Goal: Communication & Community: Answer question/provide support

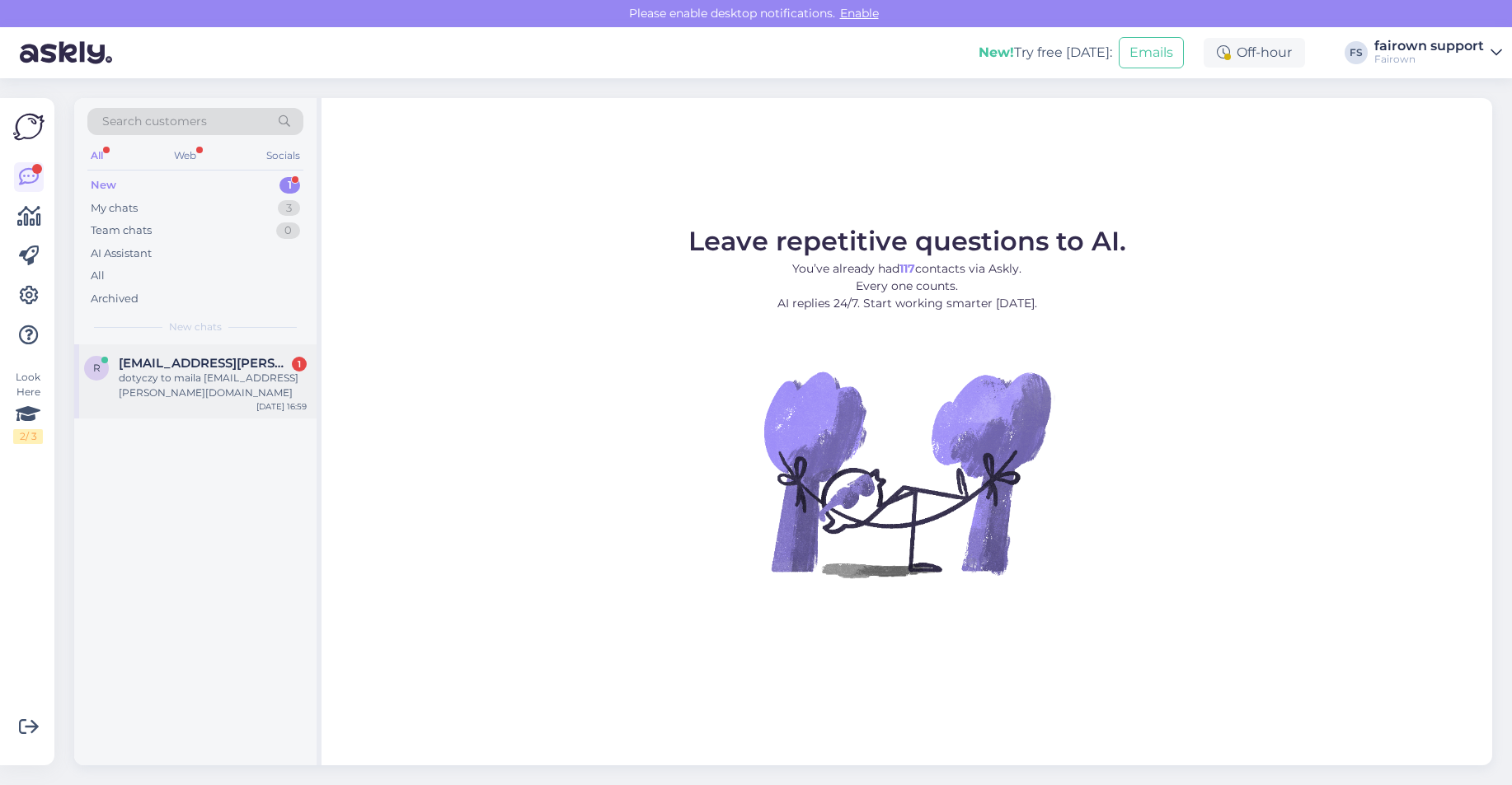
click at [158, 371] on div "dotyczy to maila [EMAIL_ADDRESS][PERSON_NAME][DOMAIN_NAME]" at bounding box center [213, 386] width 188 height 30
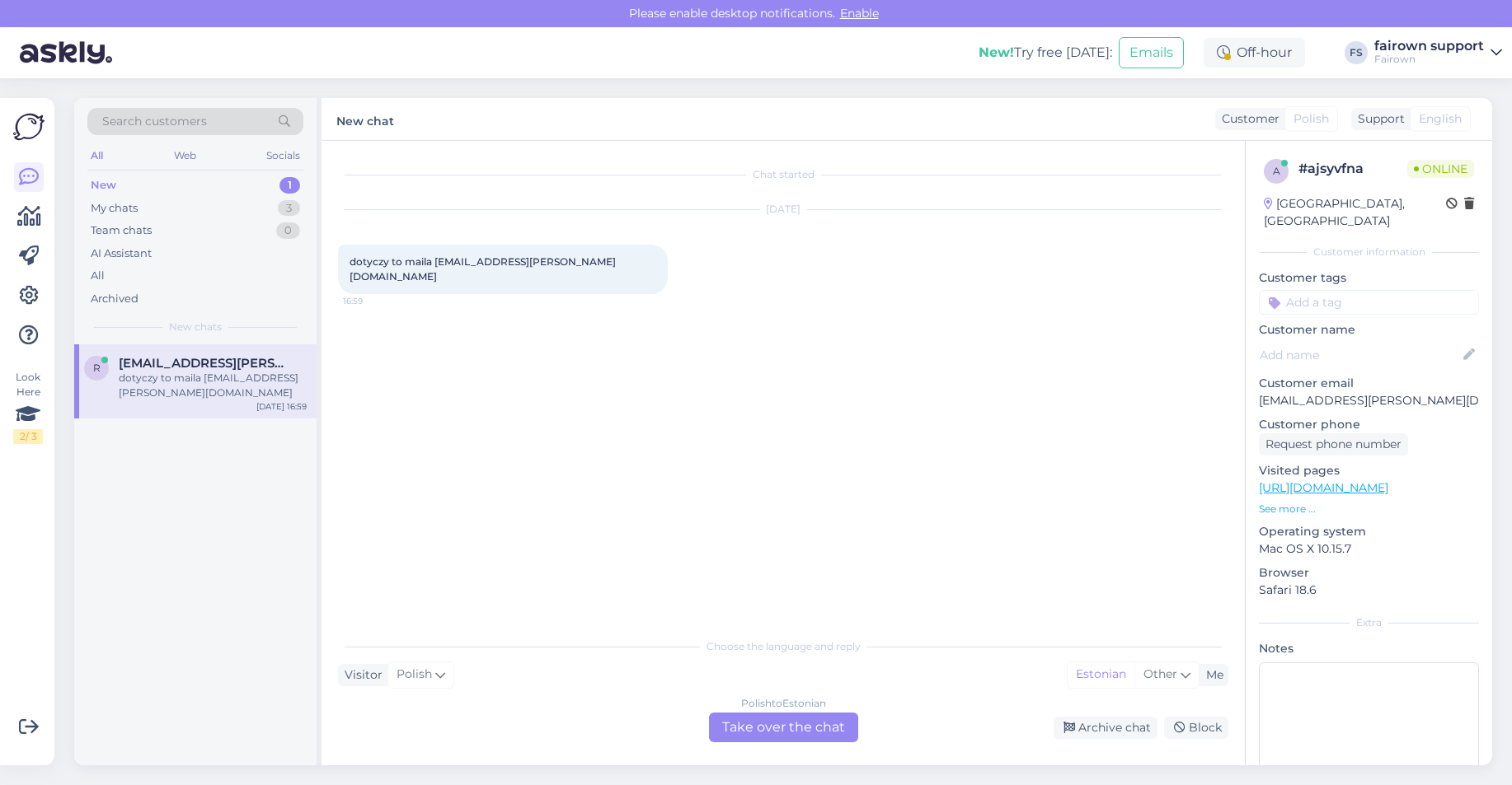
click at [766, 730] on div "Polish to Estonian Take over the chat" at bounding box center [783, 728] width 149 height 30
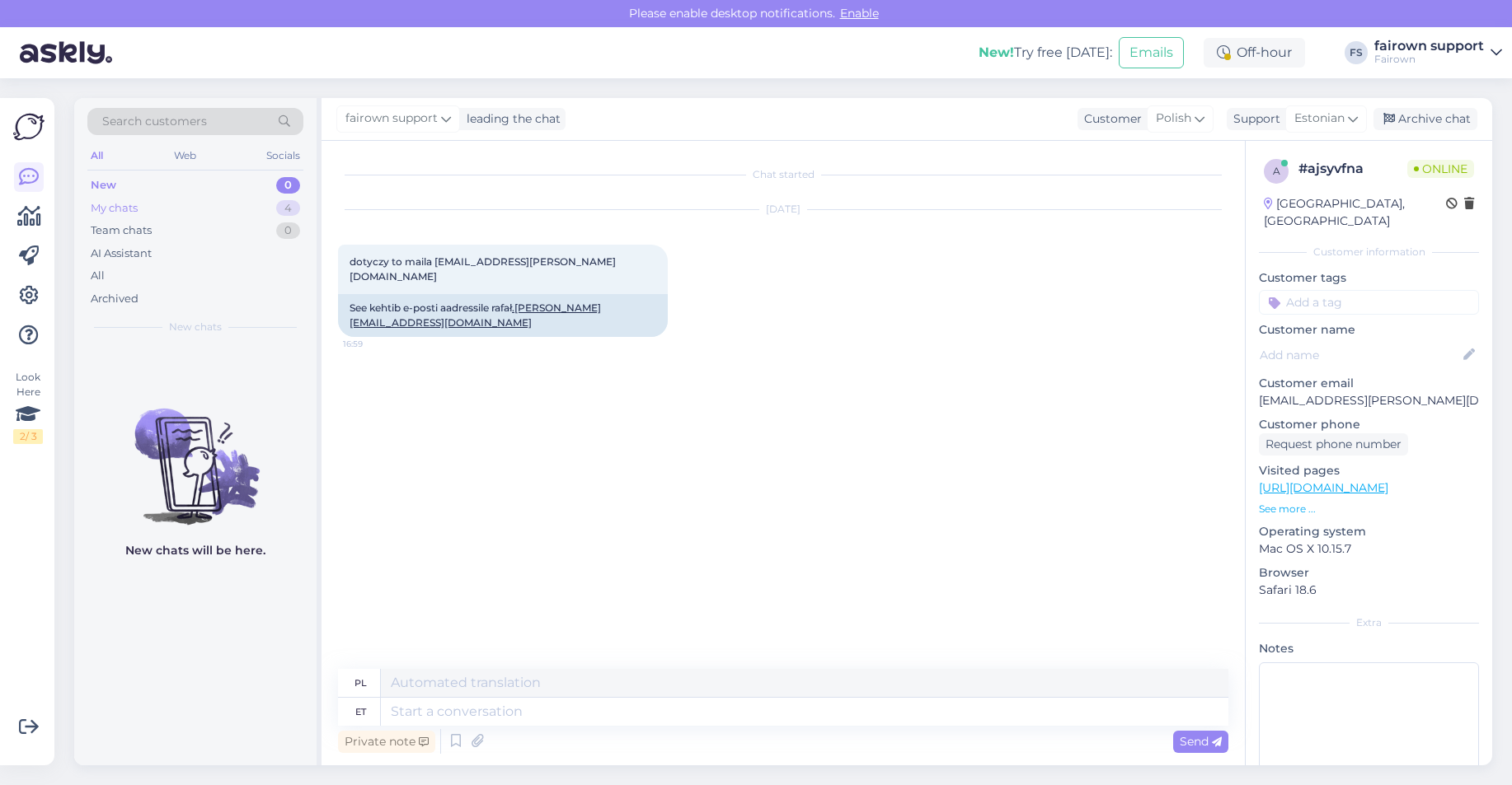
click at [249, 208] on div "My chats 4" at bounding box center [195, 208] width 216 height 24
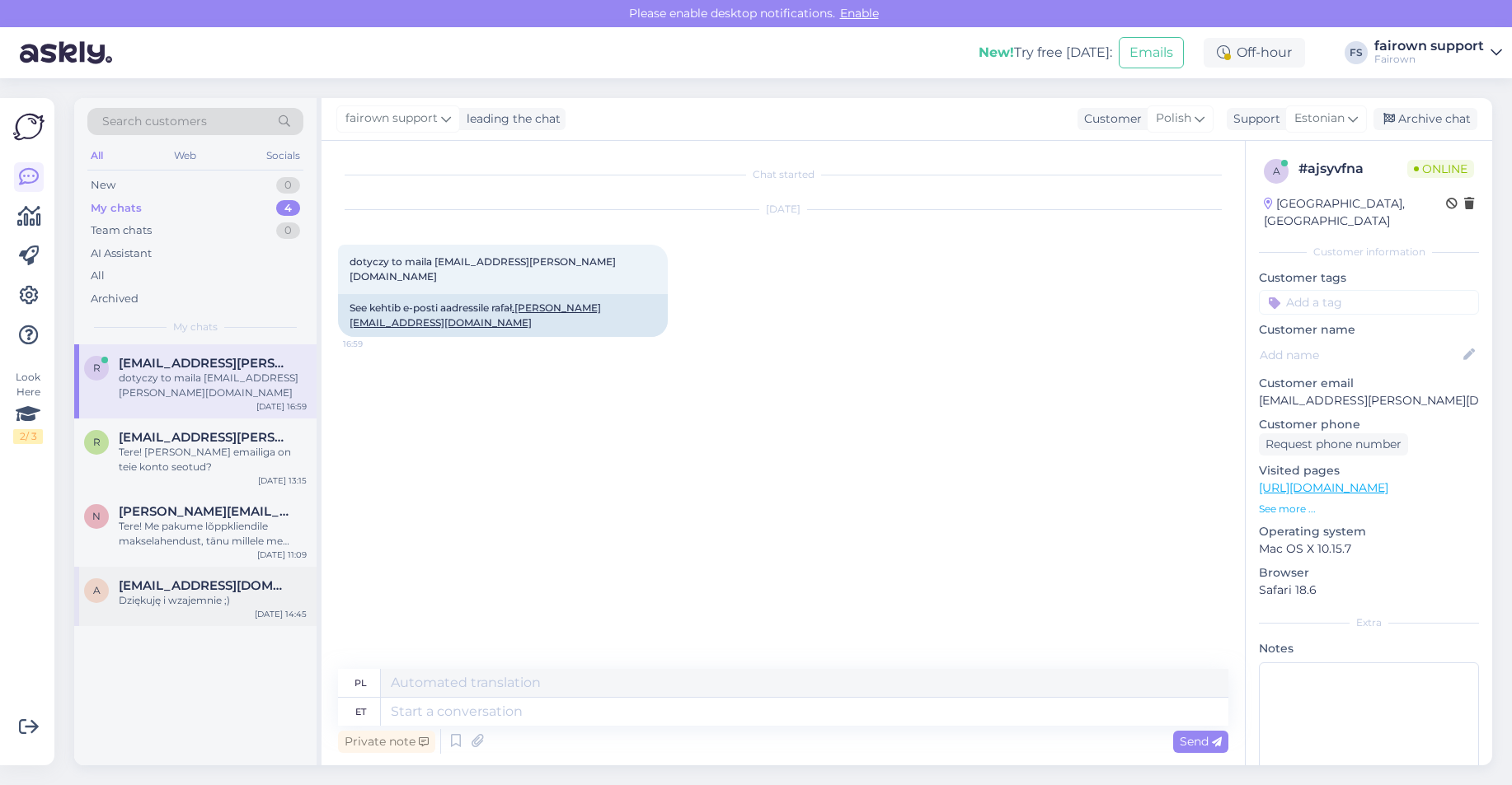
click at [192, 593] on div "Dziękuję i wzajemnie ;)" at bounding box center [213, 601] width 188 height 15
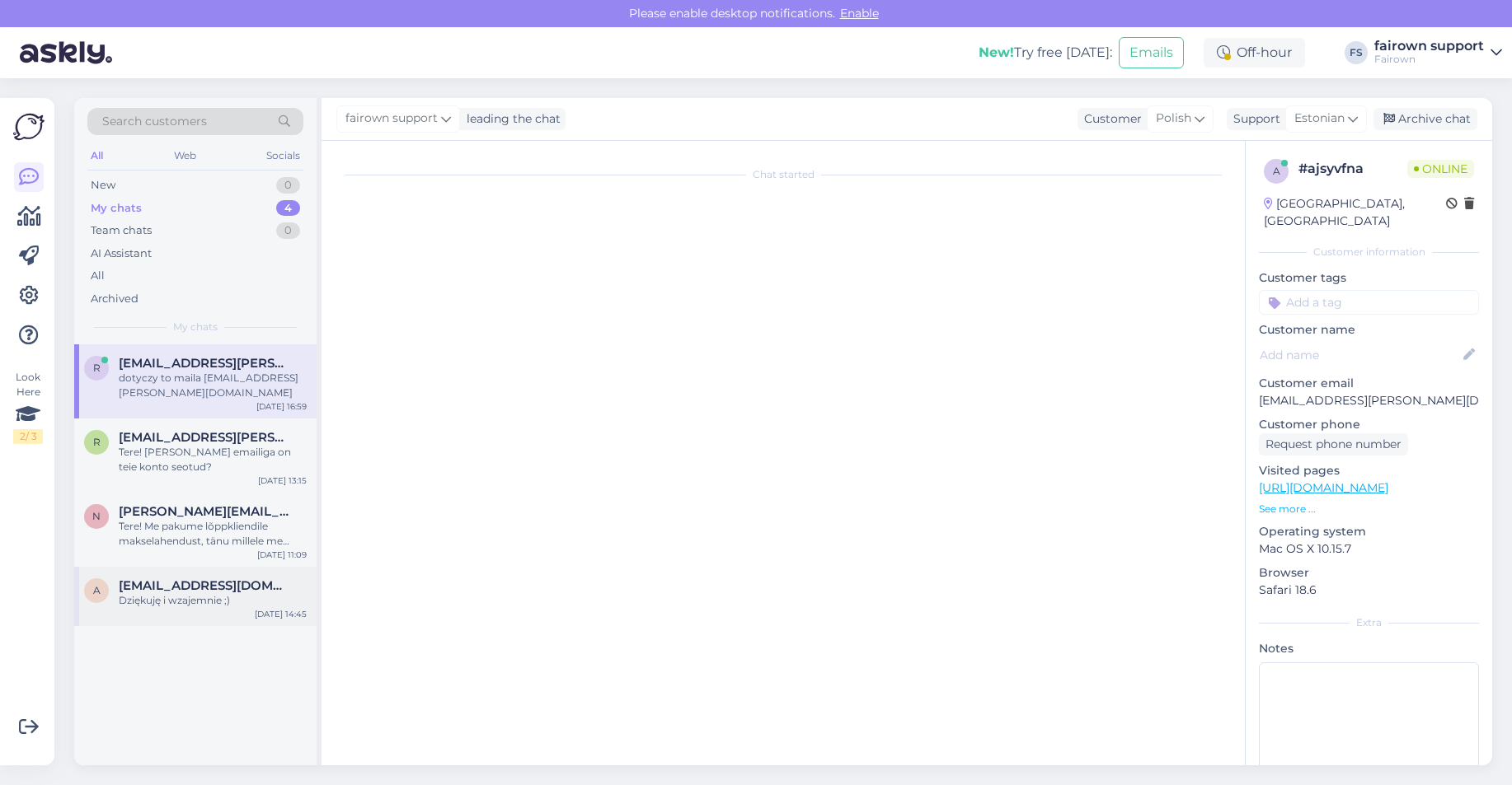
scroll to position [1451, 0]
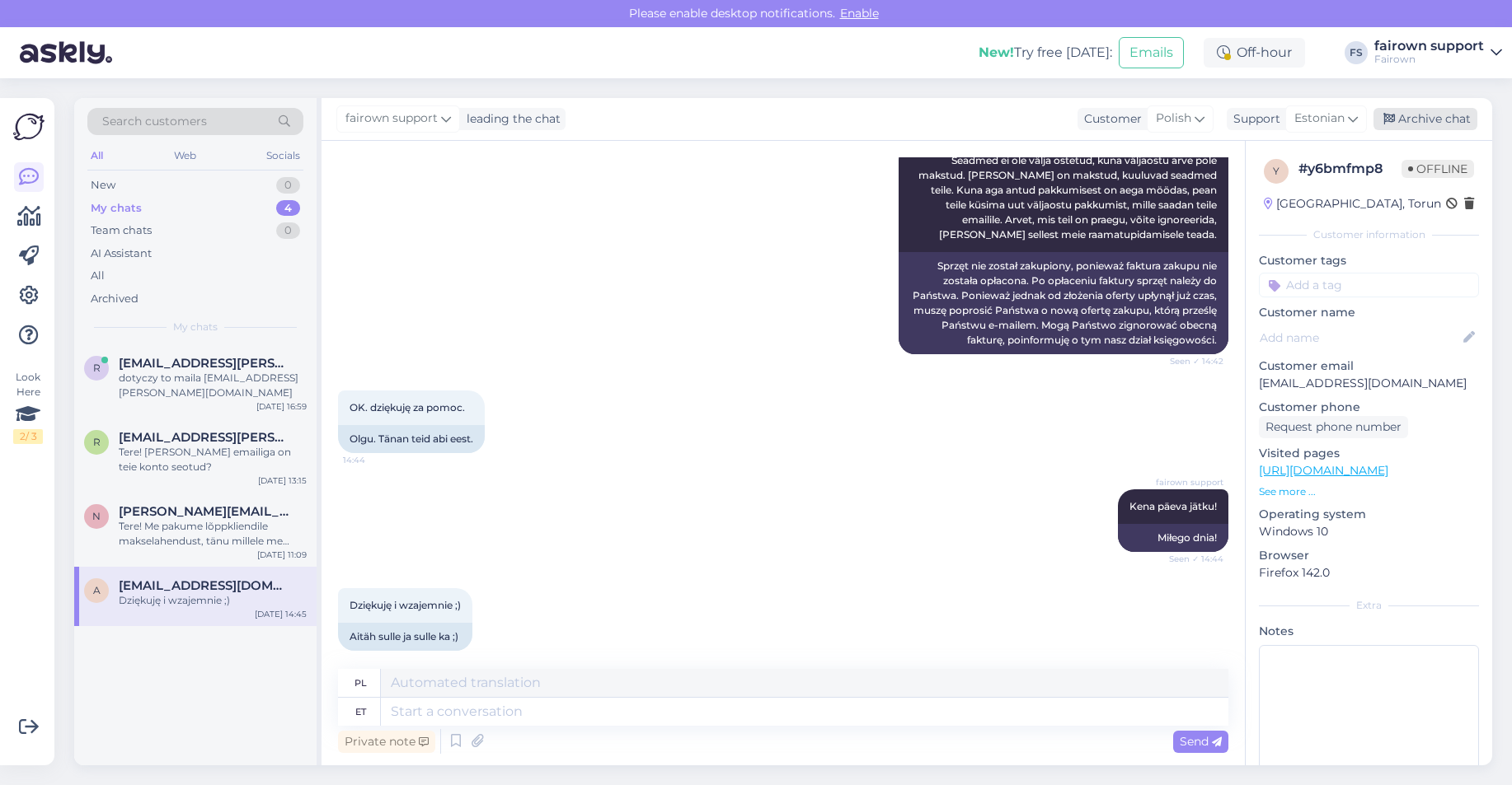
click at [1454, 114] on div "Archive chat" at bounding box center [1425, 120] width 104 height 23
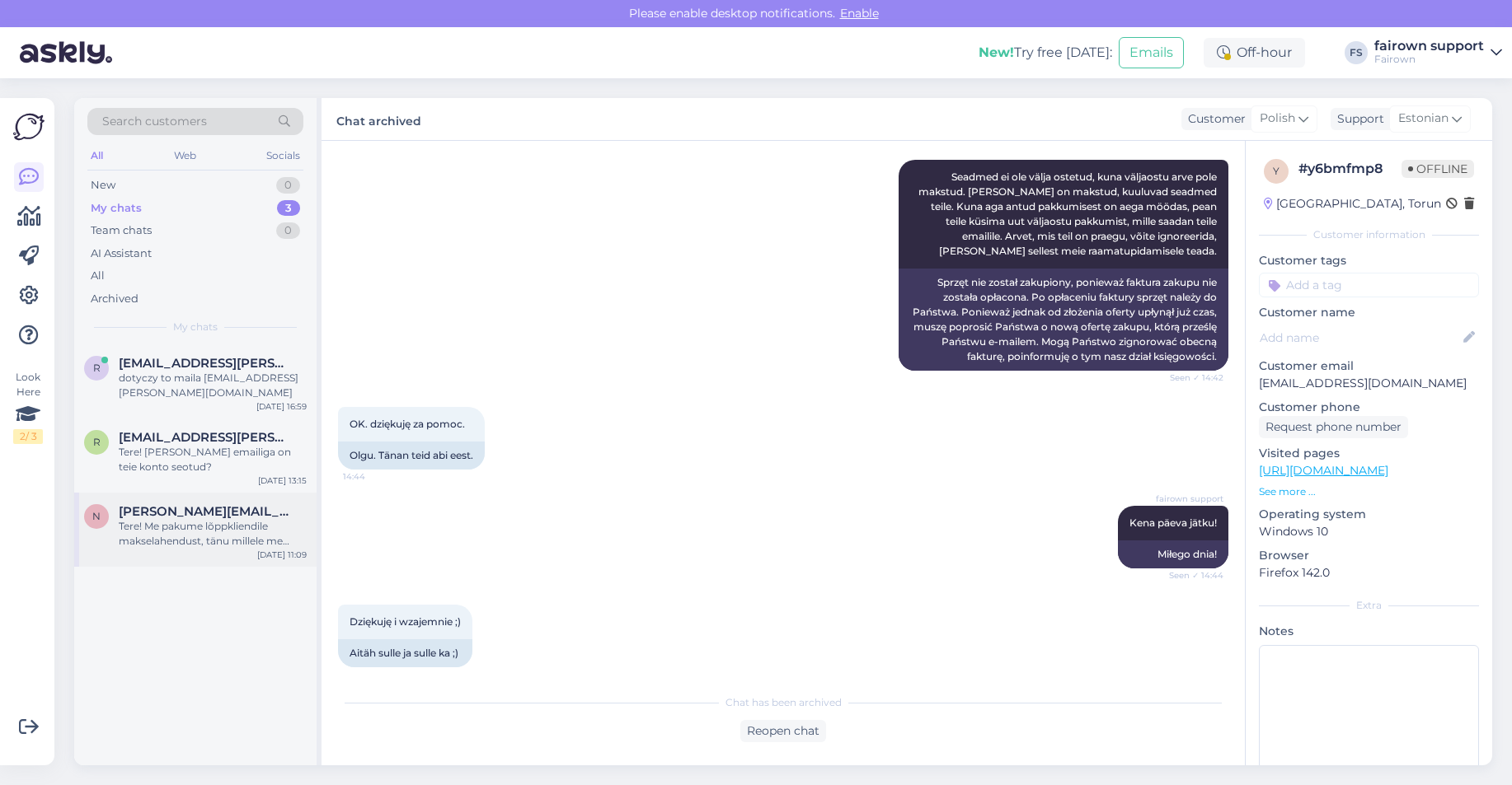
click at [209, 520] on div "Tere! Me pakume lõppkliendile makselahendust, tänu millele me ostame teatud per…" at bounding box center [213, 535] width 188 height 30
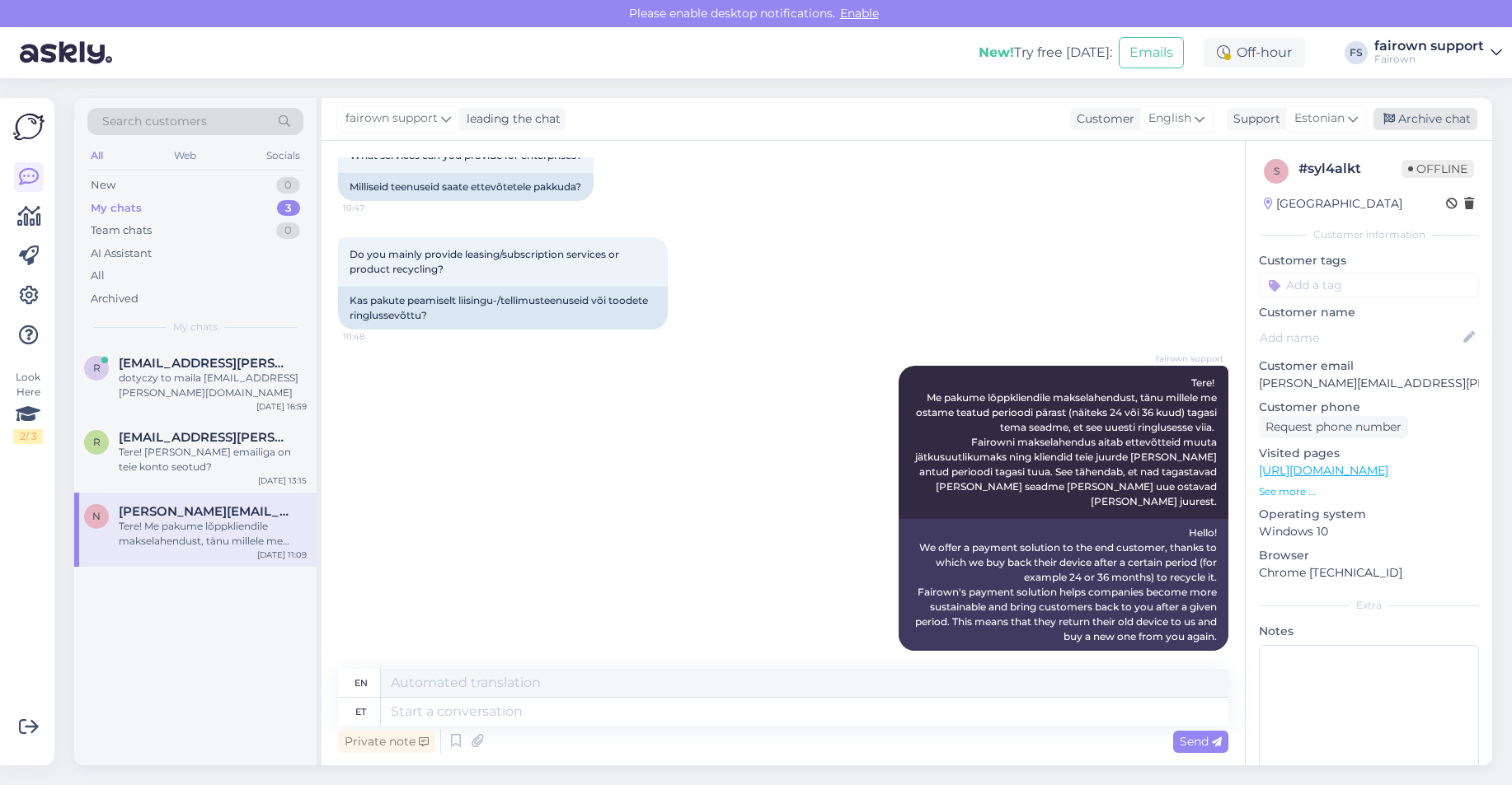
click at [1409, 116] on div "Archive chat" at bounding box center [1425, 120] width 104 height 23
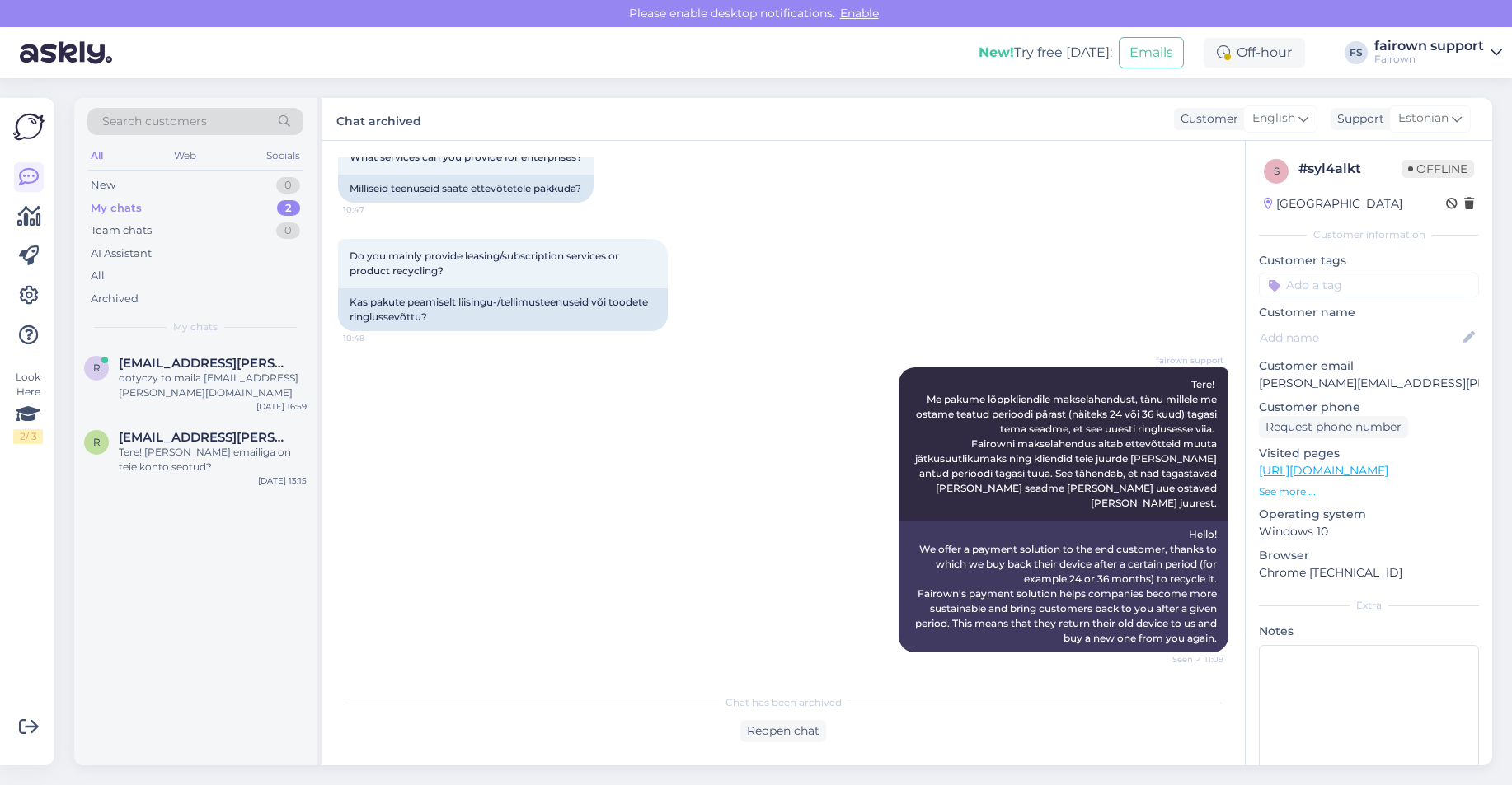
scroll to position [89, 0]
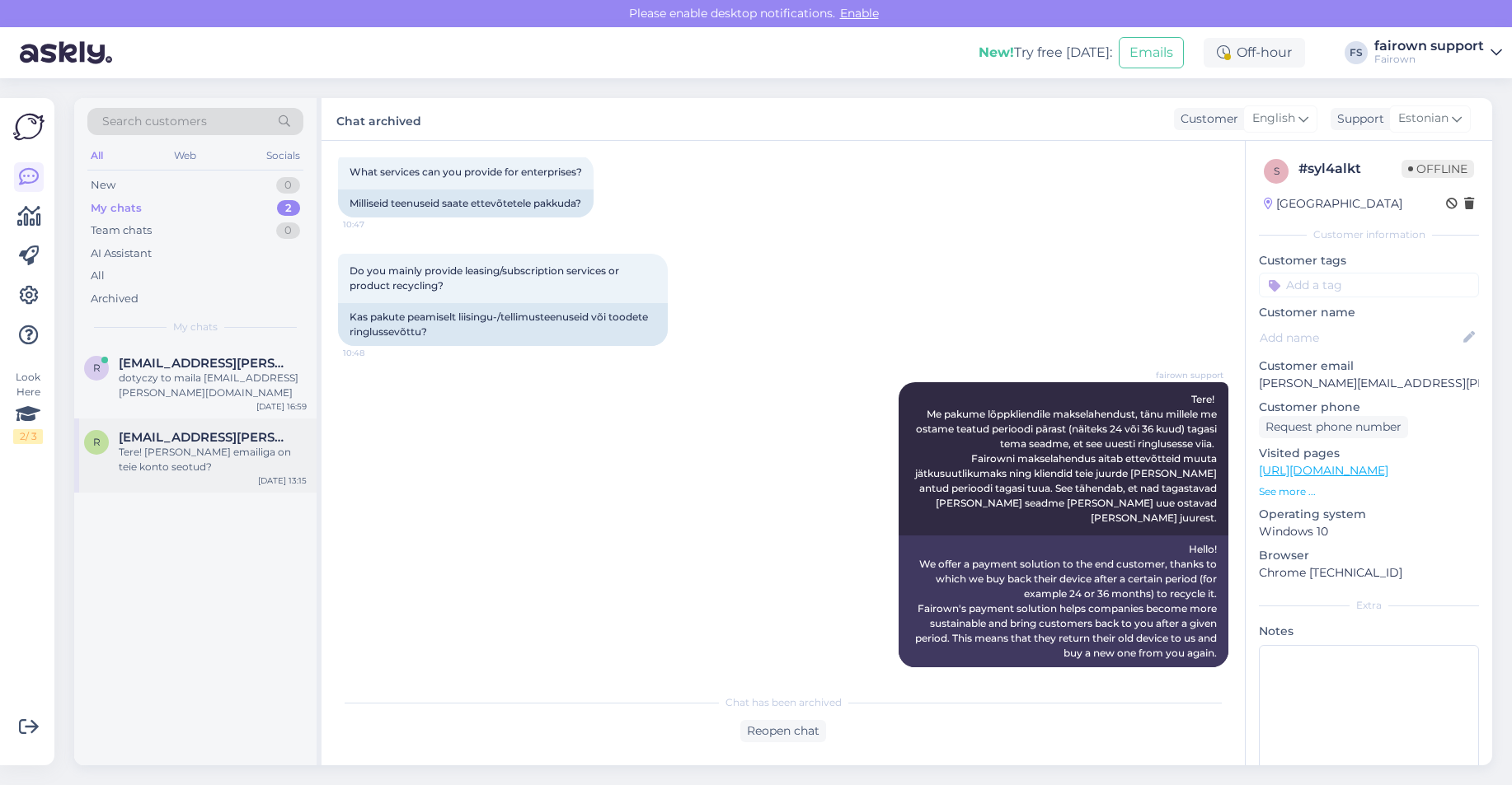
click at [197, 462] on div "r [EMAIL_ADDRESS][PERSON_NAME][DOMAIN_NAME] Tere! [PERSON_NAME] emailiga on tei…" at bounding box center [195, 456] width 242 height 74
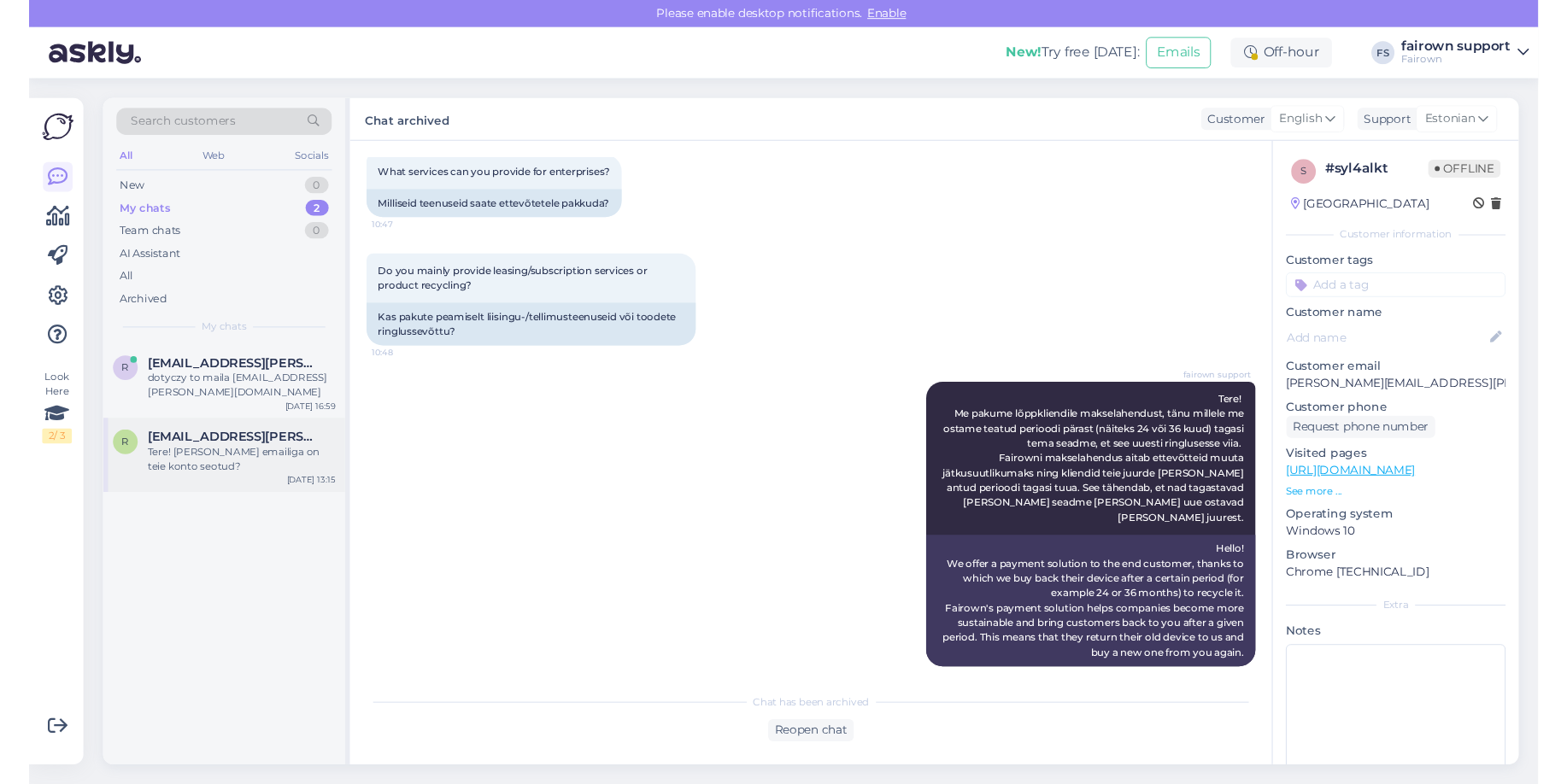
scroll to position [0, 0]
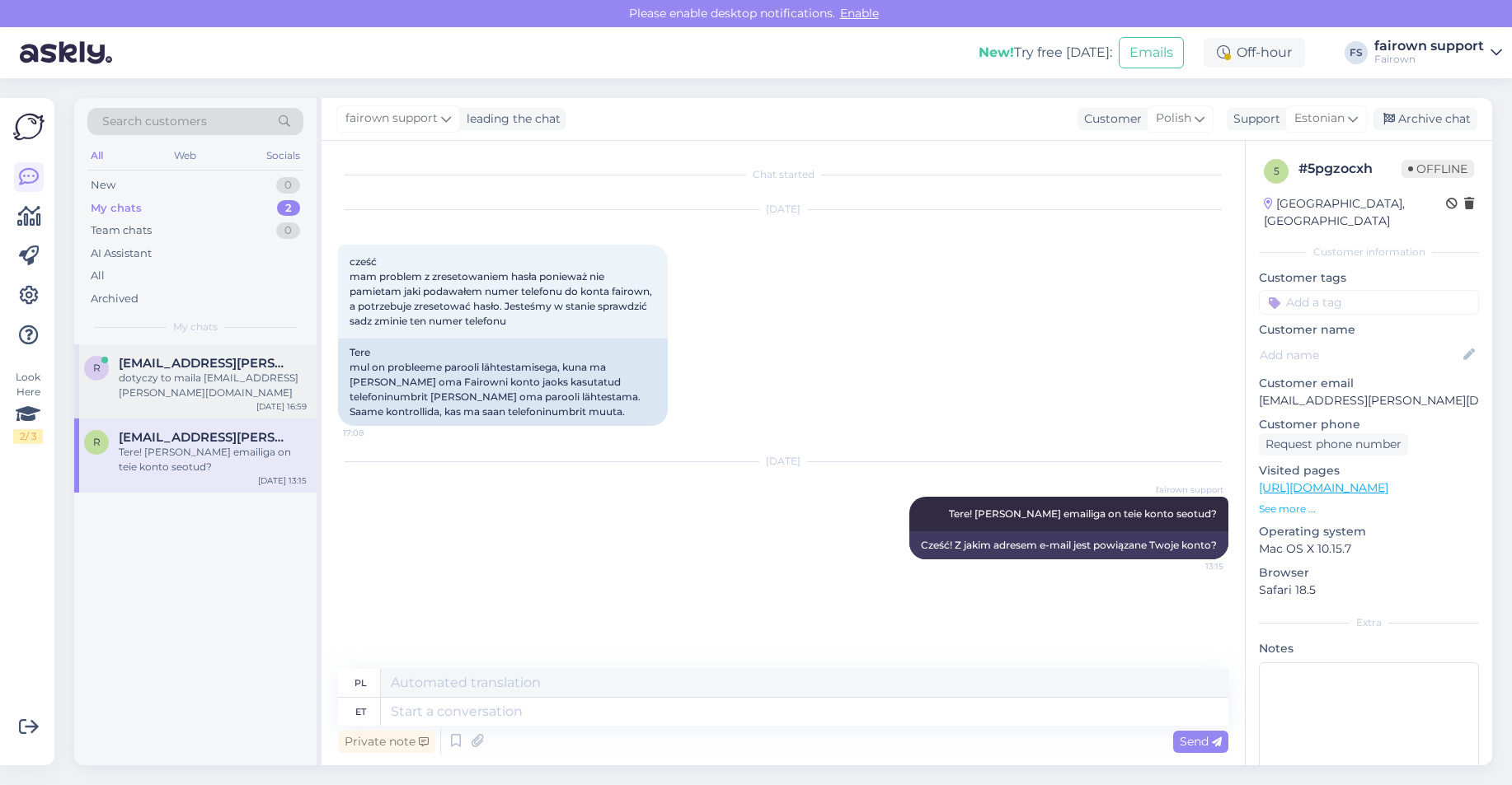
click at [216, 375] on div "dotyczy to maila [EMAIL_ADDRESS][PERSON_NAME][DOMAIN_NAME]" at bounding box center [213, 386] width 188 height 30
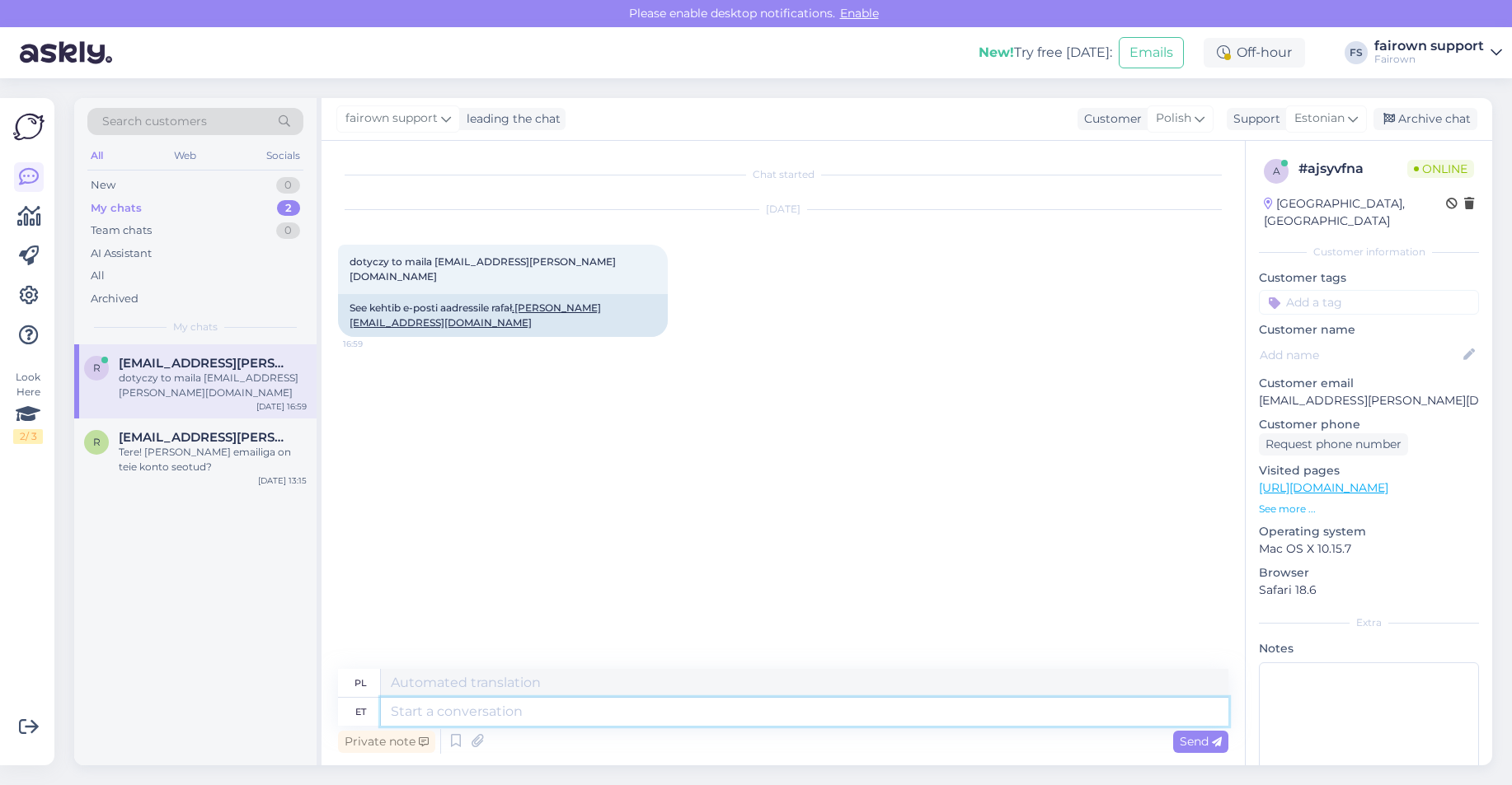
click at [492, 715] on textarea at bounding box center [804, 713] width 847 height 28
type textarea "Ja m"
type textarea "I"
type textarea "Ja mis o"
type textarea "A co?"
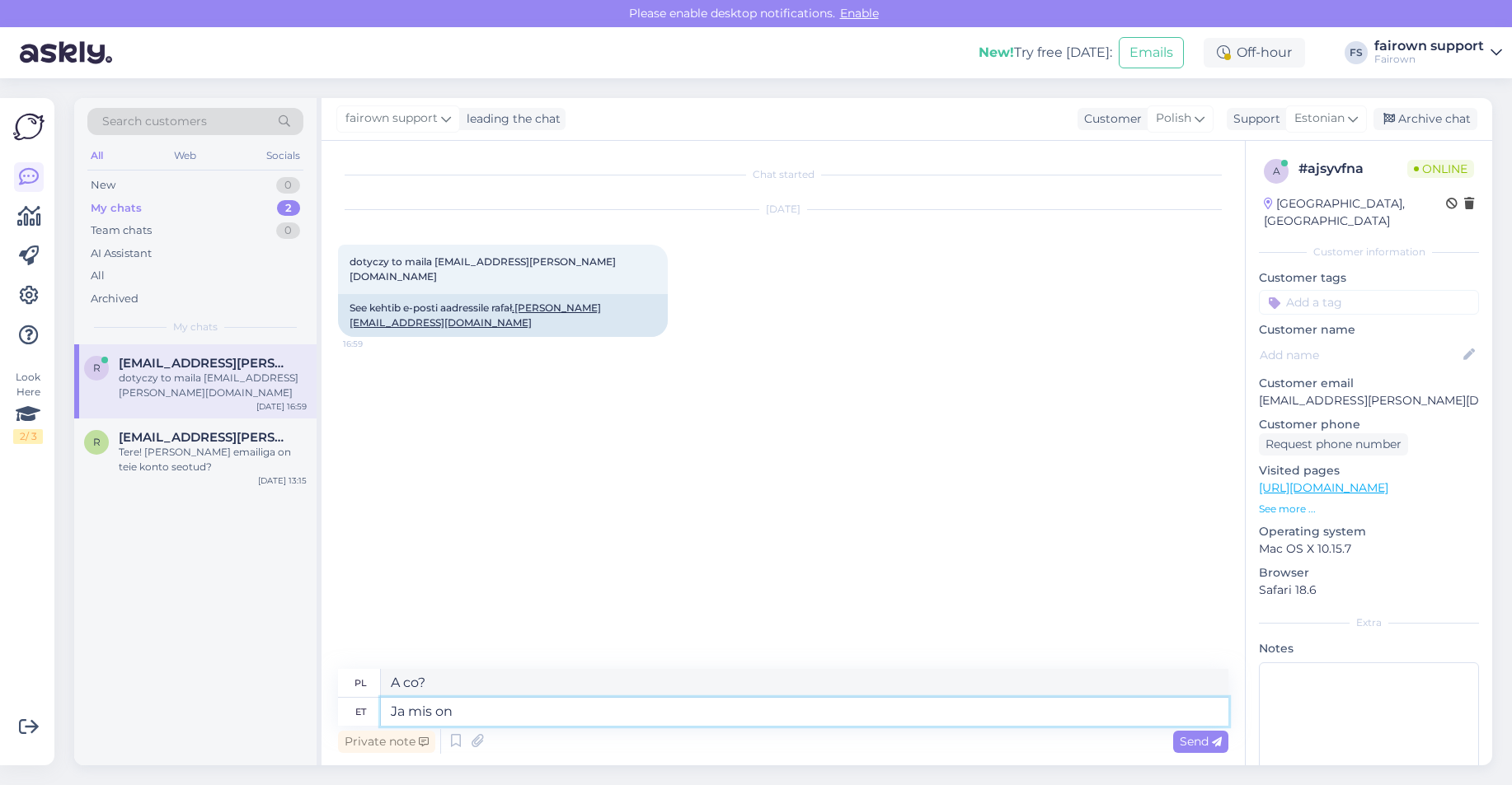
type textarea "Ja mis on e"
type textarea "A co to jest"
type textarea "Ja mis on Teie"
type textarea "A [PERSON_NAME] jest Twoje?"
type textarea "Ja mis on Teie telefoni nu"
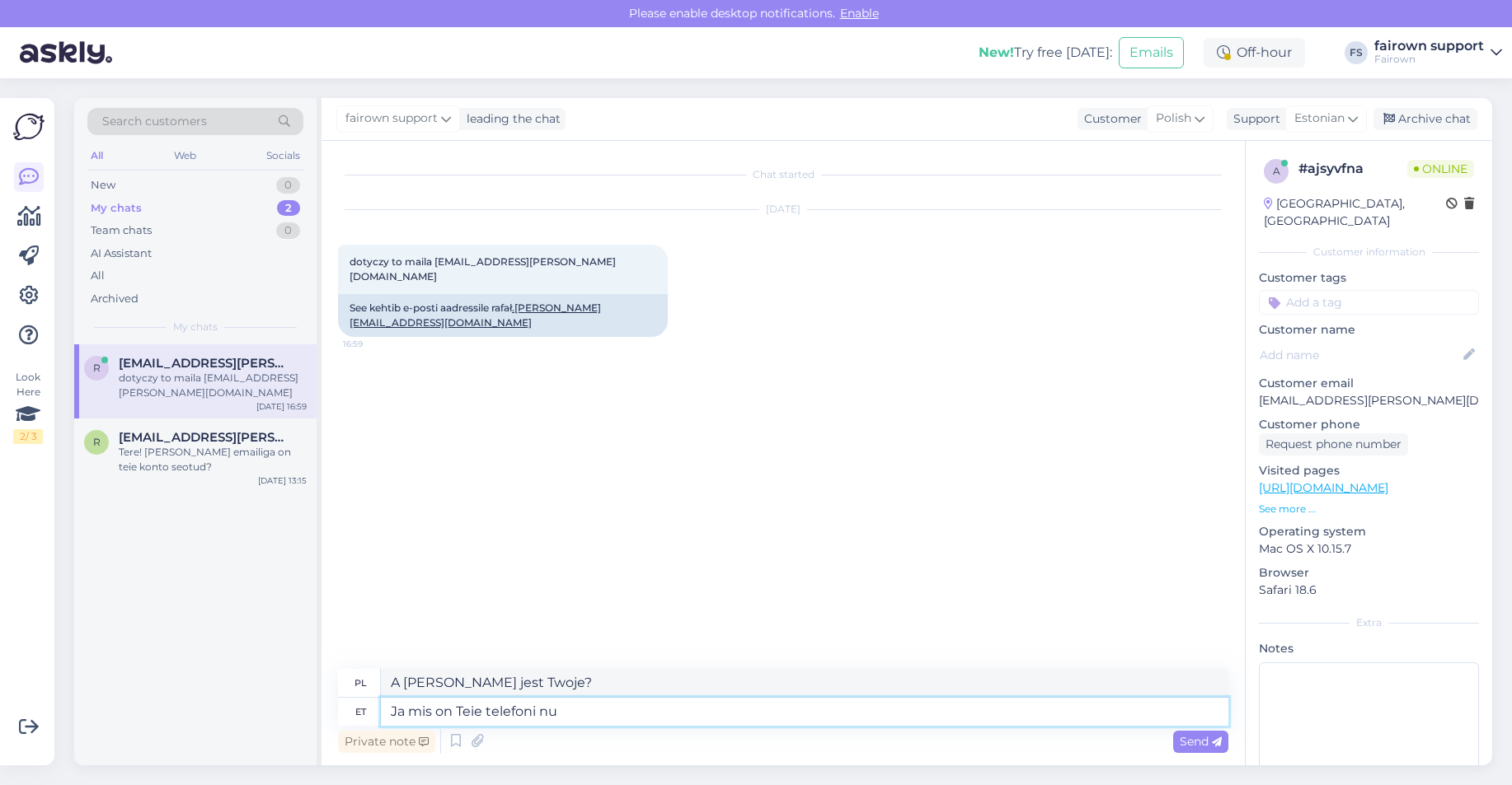
type textarea "A jaki jest twój numer telefonu?"
type textarea "Ja mis on Teie telefoni number?"
click at [1196, 745] on span "Send" at bounding box center [1200, 742] width 42 height 15
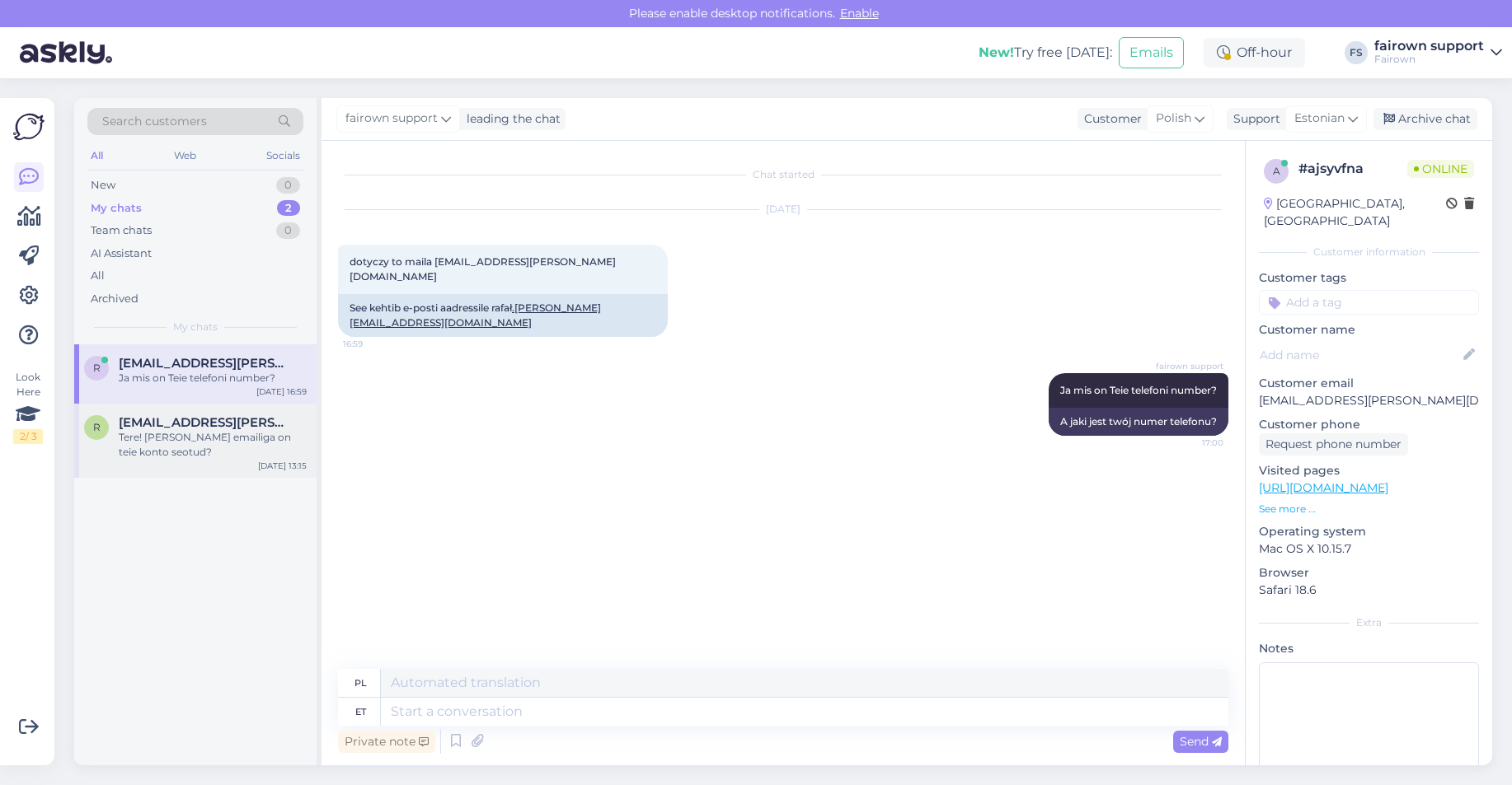
click at [109, 451] on div "r [EMAIL_ADDRESS][PERSON_NAME][DOMAIN_NAME] Tere! [PERSON_NAME] emailiga on tei…" at bounding box center [195, 437] width 222 height 44
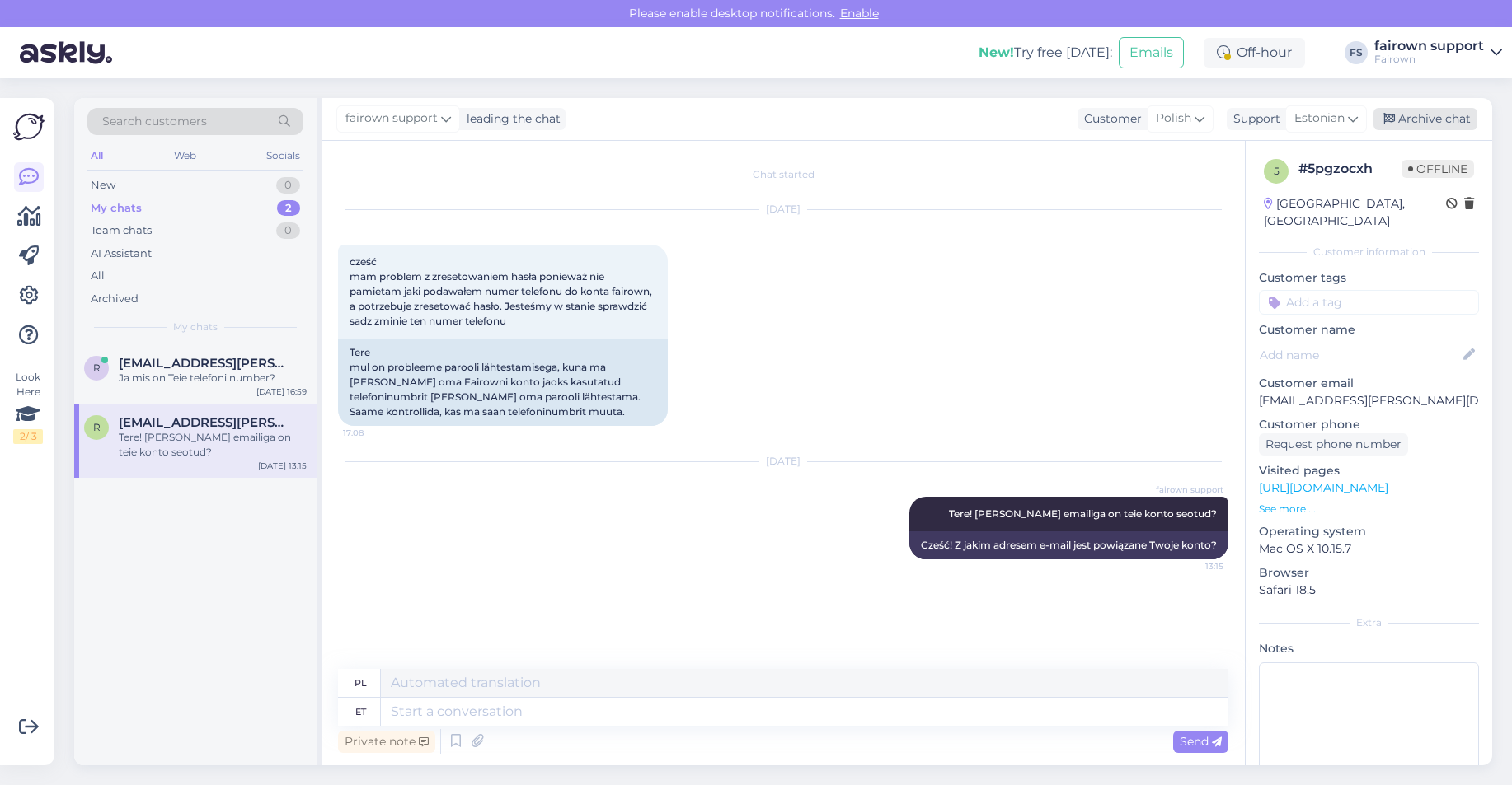
click at [1414, 110] on div "Archive chat" at bounding box center [1425, 120] width 104 height 23
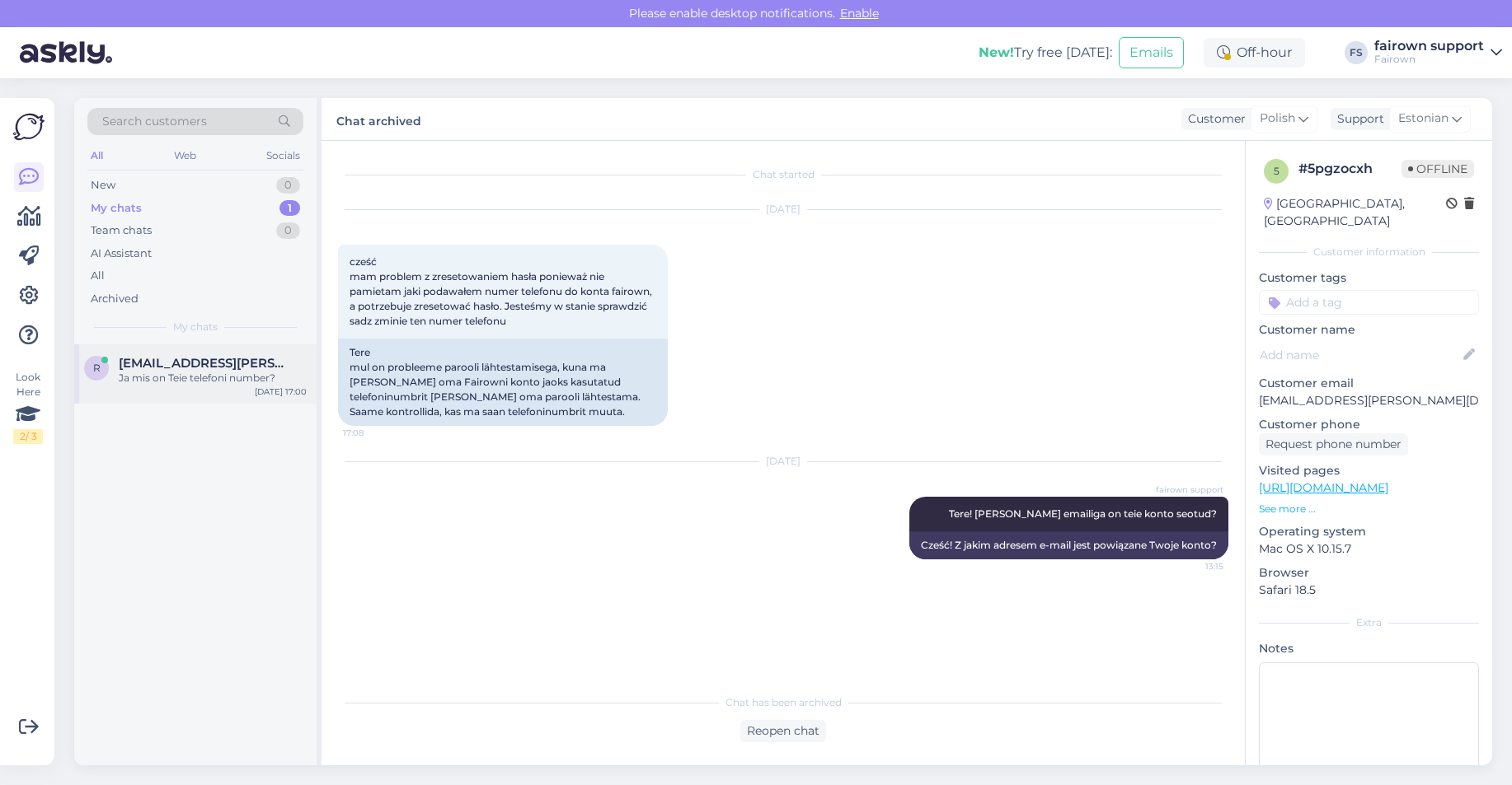
click at [231, 392] on div "r [EMAIL_ADDRESS][PERSON_NAME][DOMAIN_NAME] Ja mis on Teie telefoni number? [DA…" at bounding box center [195, 374] width 242 height 59
